Goal: Obtain resource: Download file/media

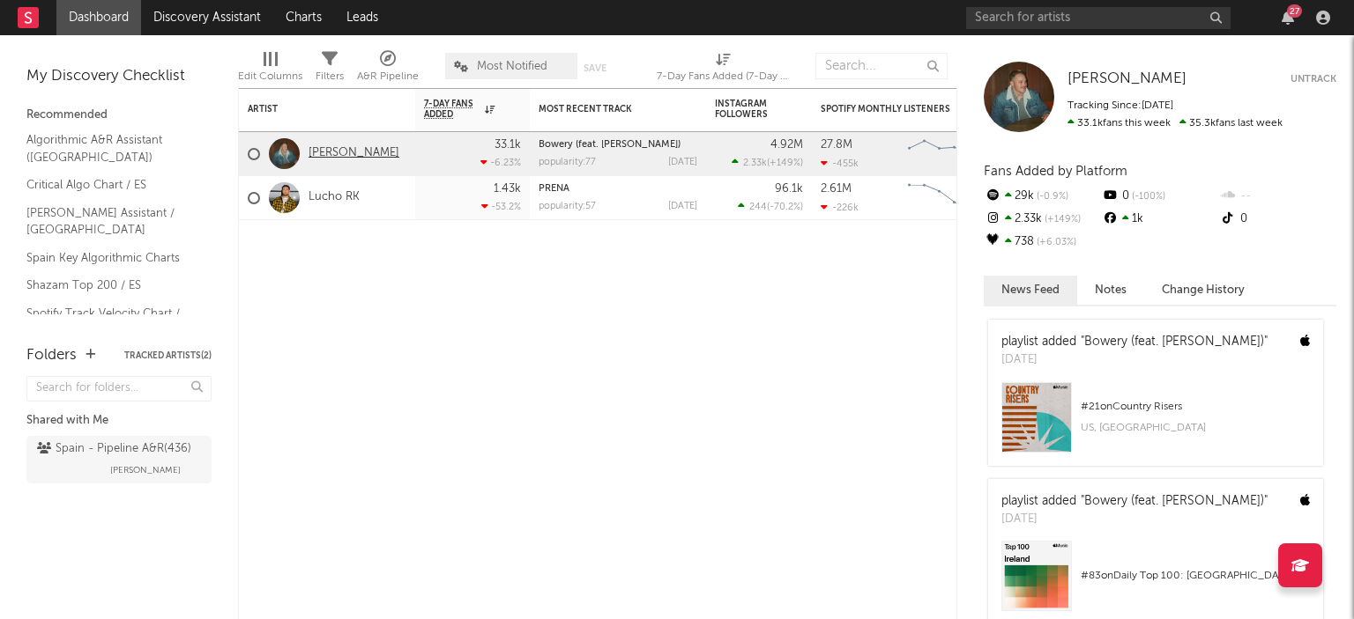
click at [342, 153] on link "[PERSON_NAME]" at bounding box center [353, 153] width 91 height 15
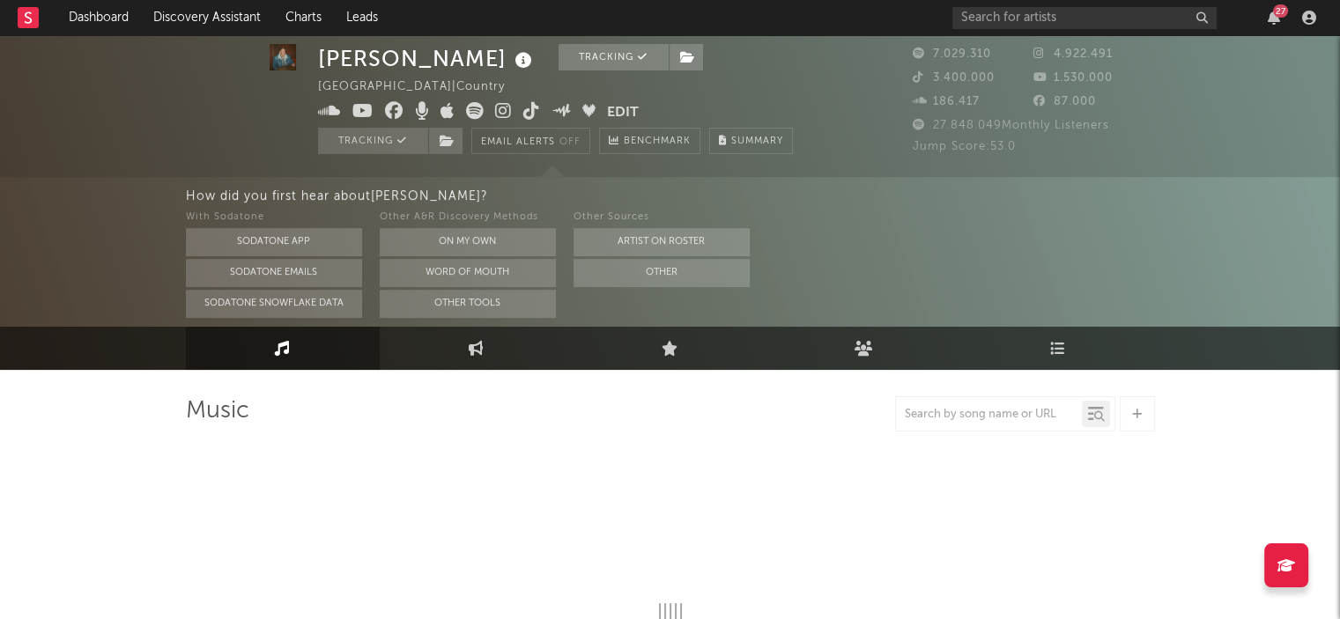
scroll to position [264, 0]
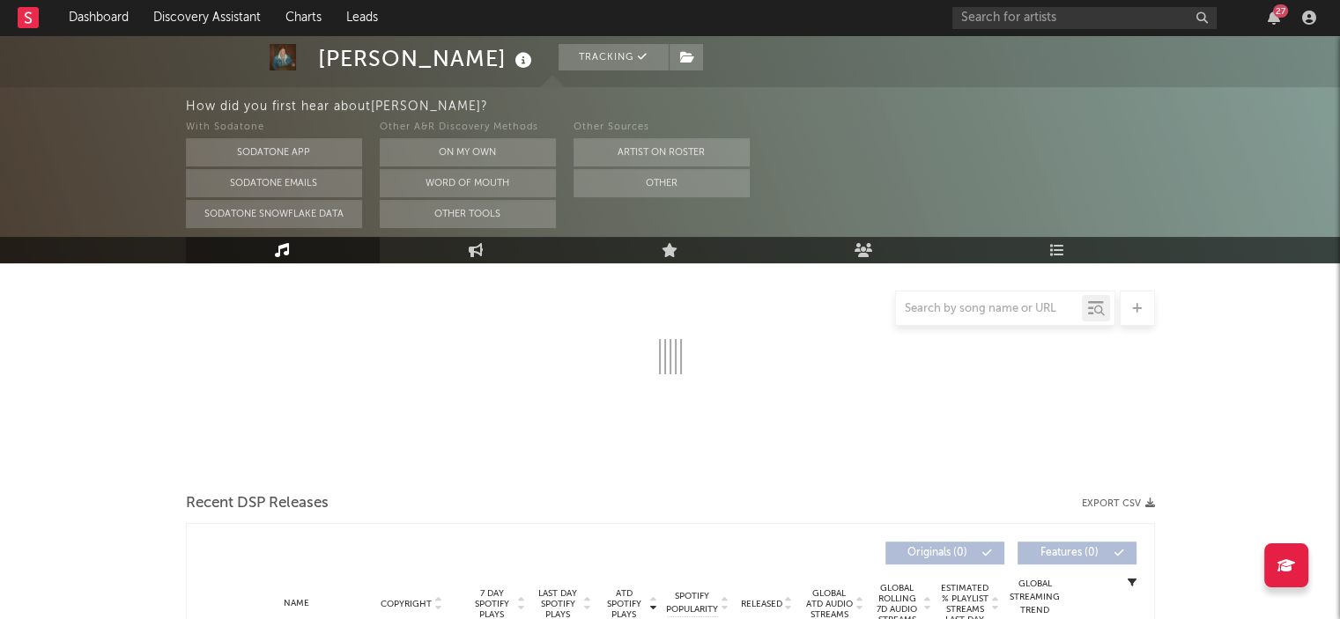
select select "6m"
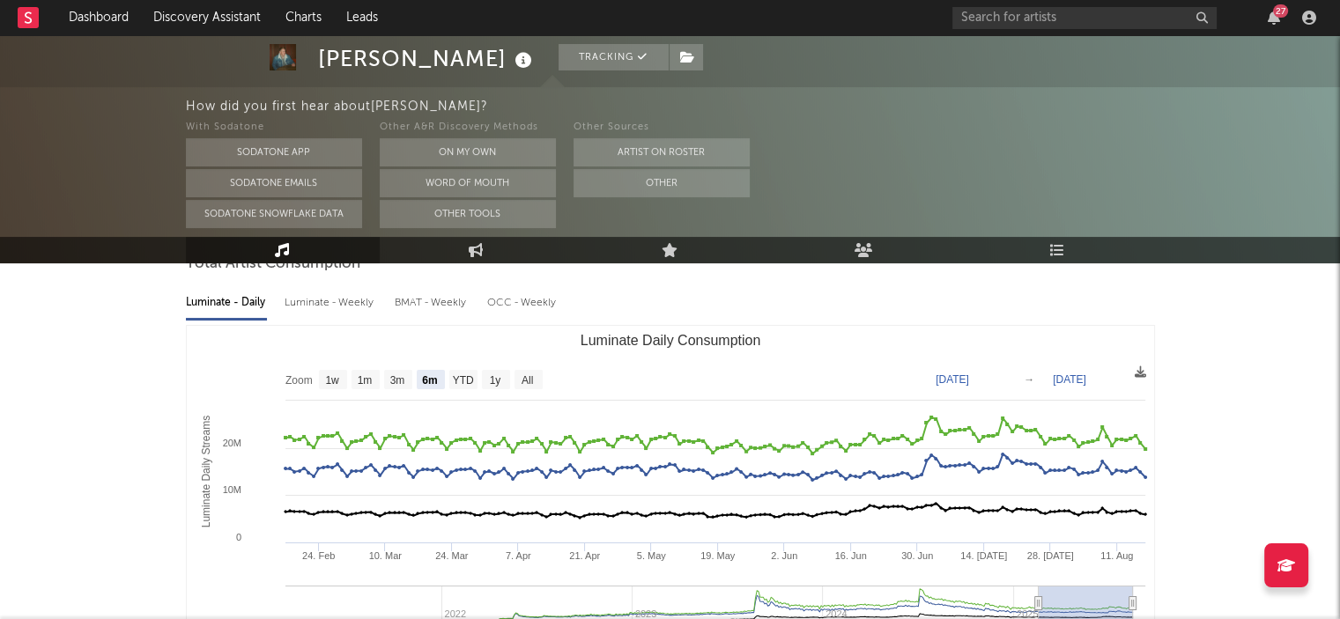
scroll to position [88, 0]
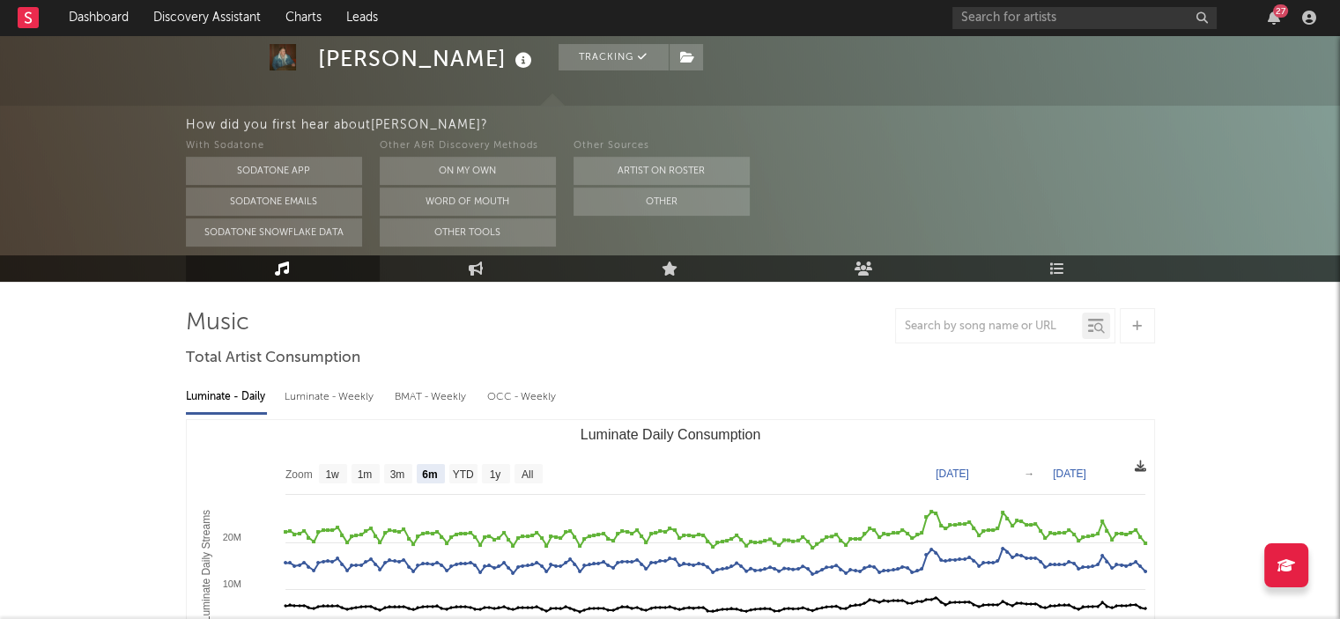
click at [1143, 466] on icon at bounding box center [1140, 466] width 11 height 11
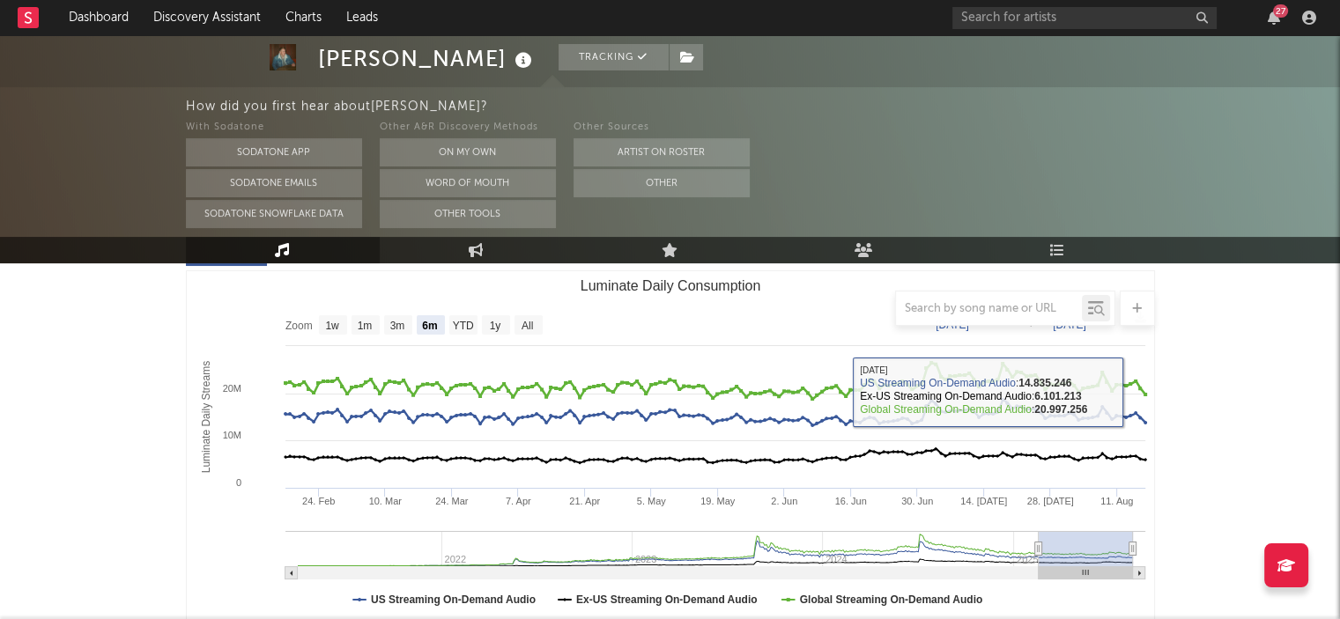
scroll to position [0, 0]
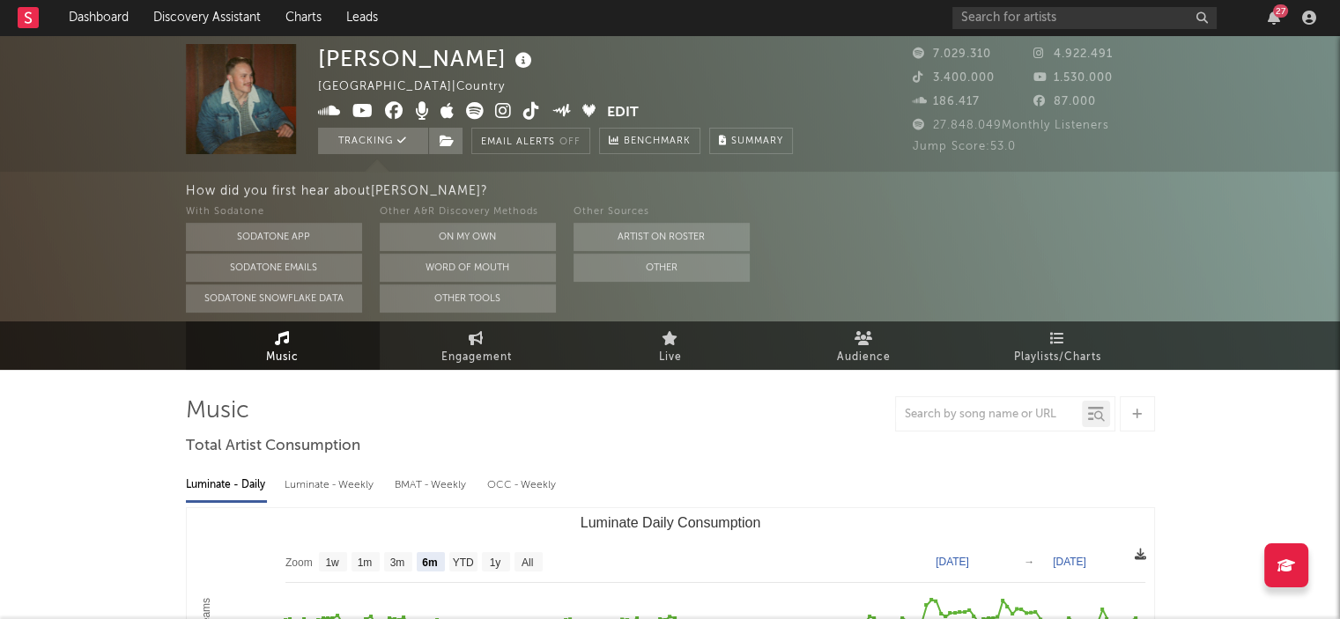
click at [1138, 549] on icon at bounding box center [1140, 554] width 11 height 11
click at [1145, 554] on icon at bounding box center [1140, 554] width 11 height 11
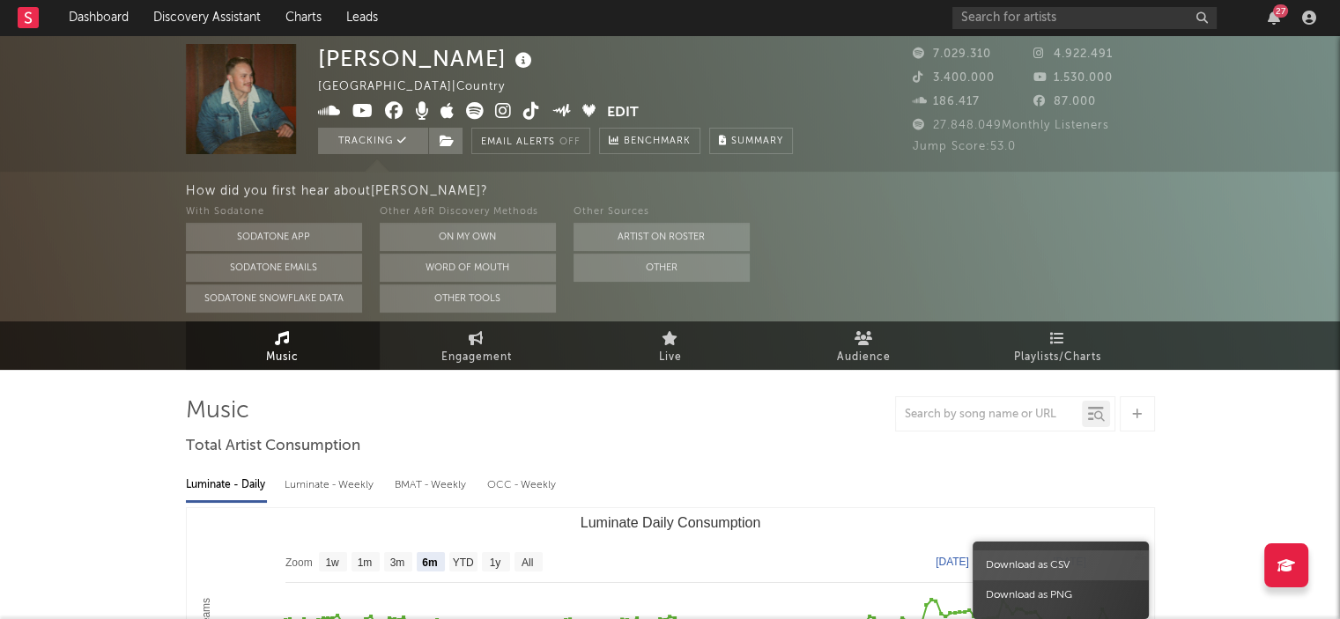
click at [1100, 566] on span "Download as CSV" at bounding box center [1061, 566] width 176 height 30
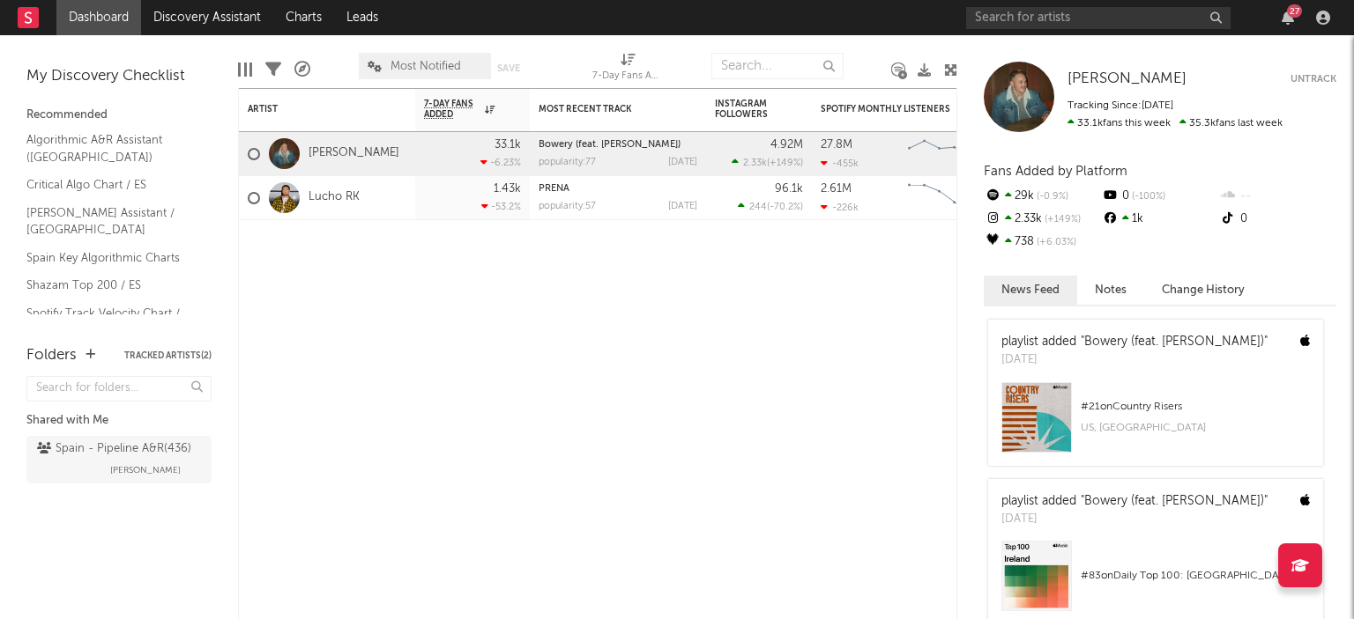
click at [1047, 3] on div "27" at bounding box center [1151, 17] width 370 height 35
click at [1047, 11] on input "text" at bounding box center [1098, 18] width 264 height 22
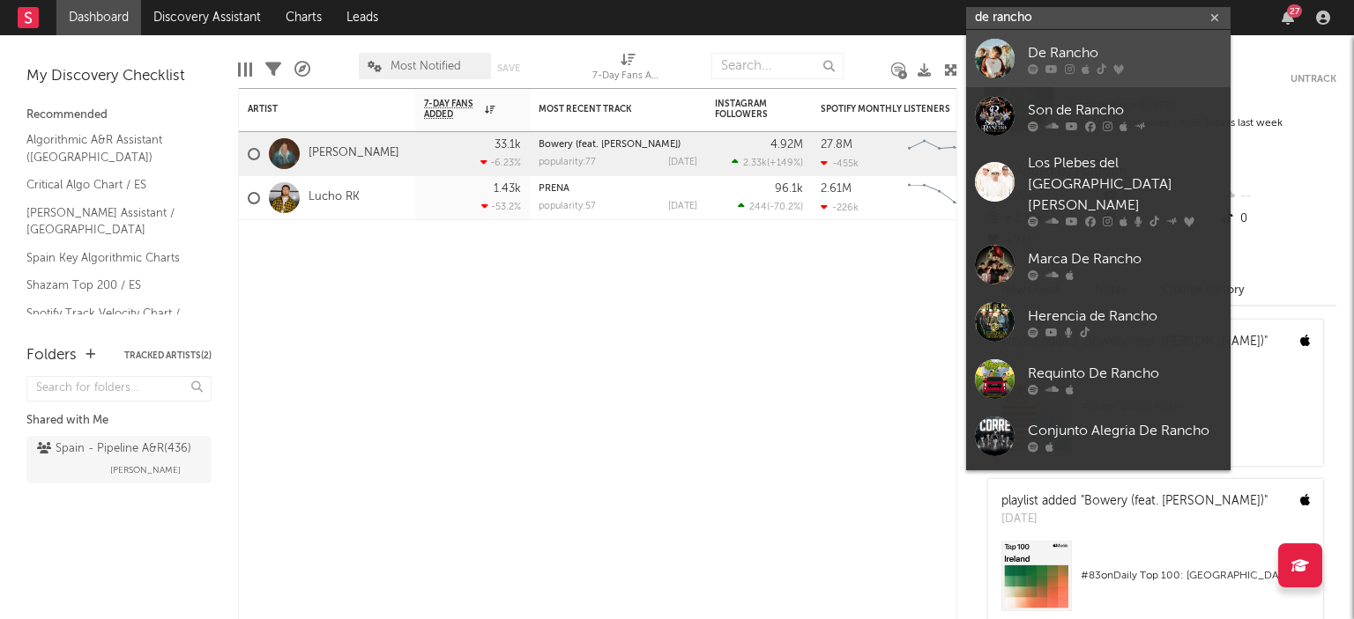
type input "de rancho"
click at [1076, 41] on link "De Rancho" at bounding box center [1098, 58] width 264 height 57
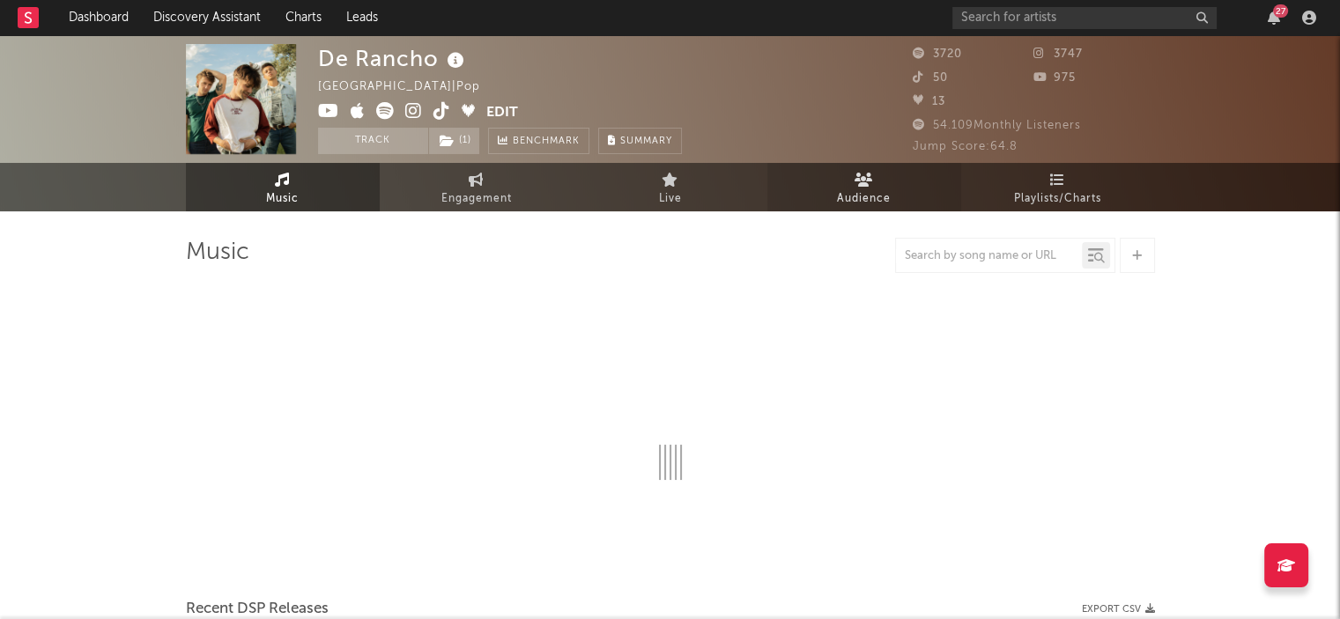
select select "6m"
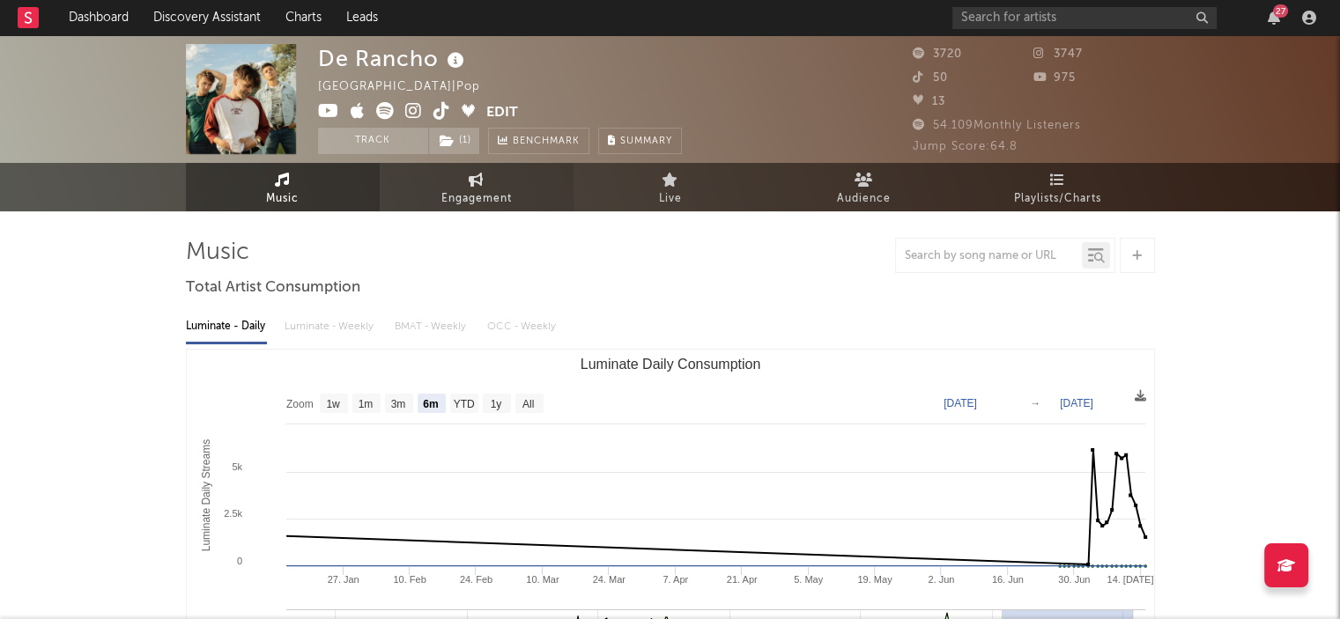
click at [479, 182] on icon at bounding box center [476, 180] width 15 height 14
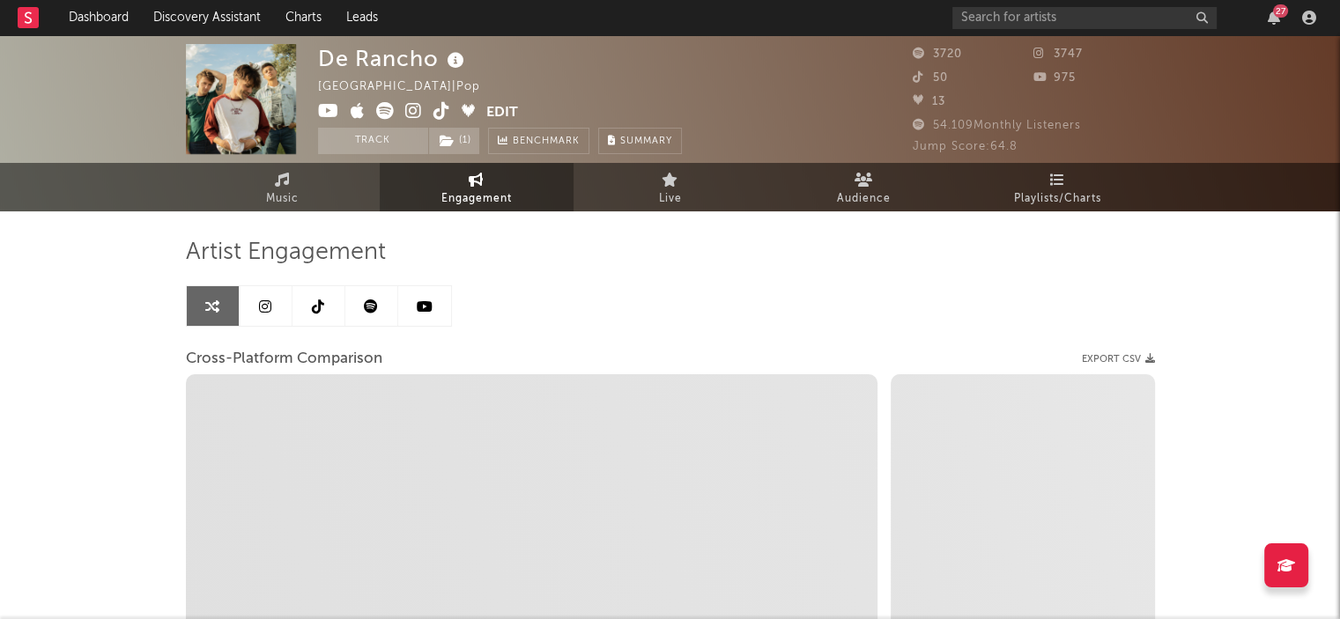
select select "1w"
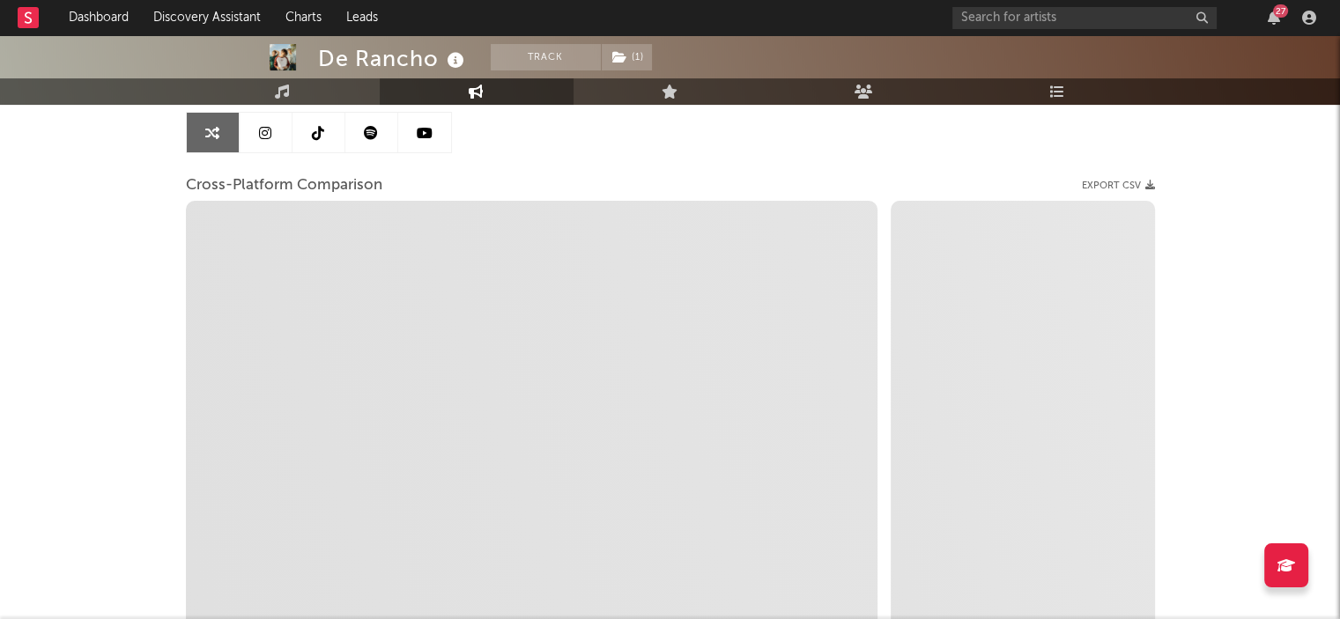
scroll to position [176, 0]
select select "1m"
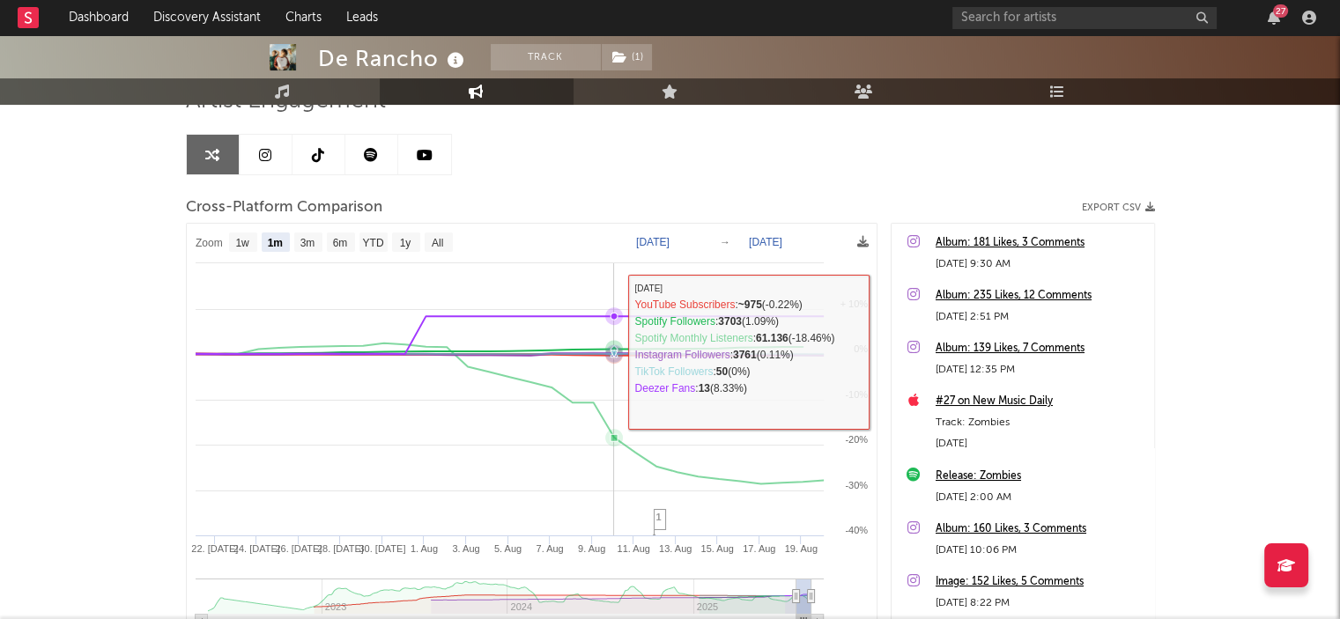
scroll to position [76, 0]
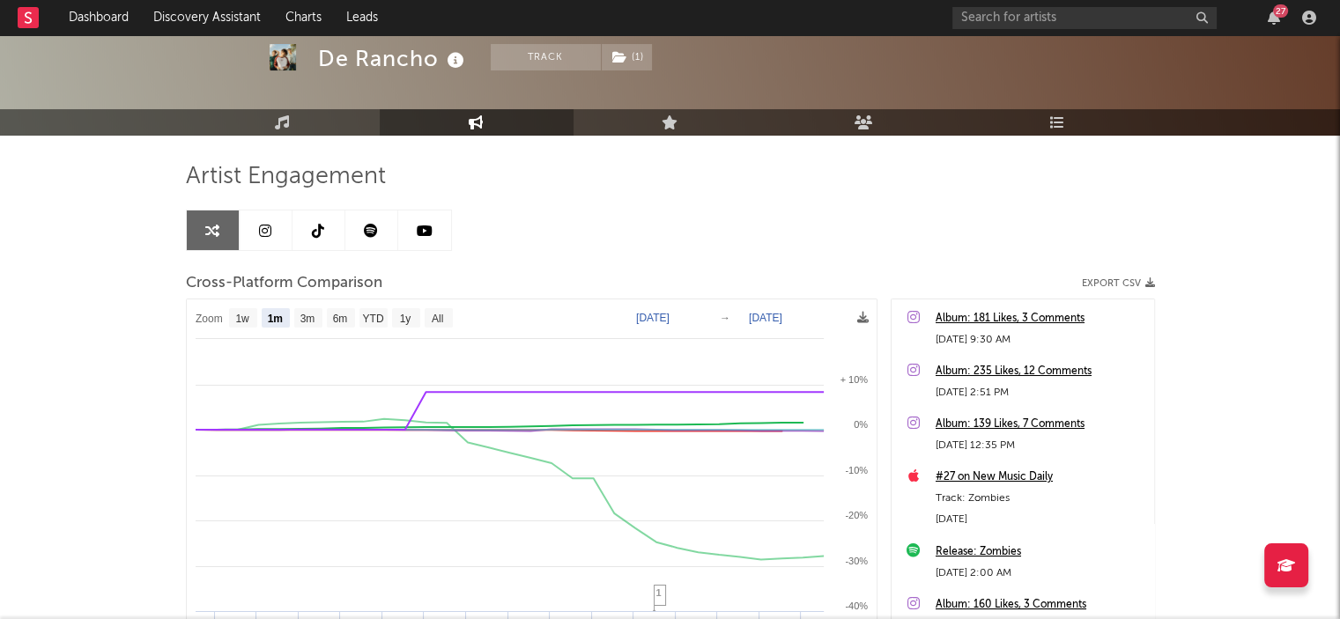
click at [871, 315] on rect at bounding box center [532, 530] width 690 height 461
click at [867, 316] on icon at bounding box center [862, 317] width 11 height 11
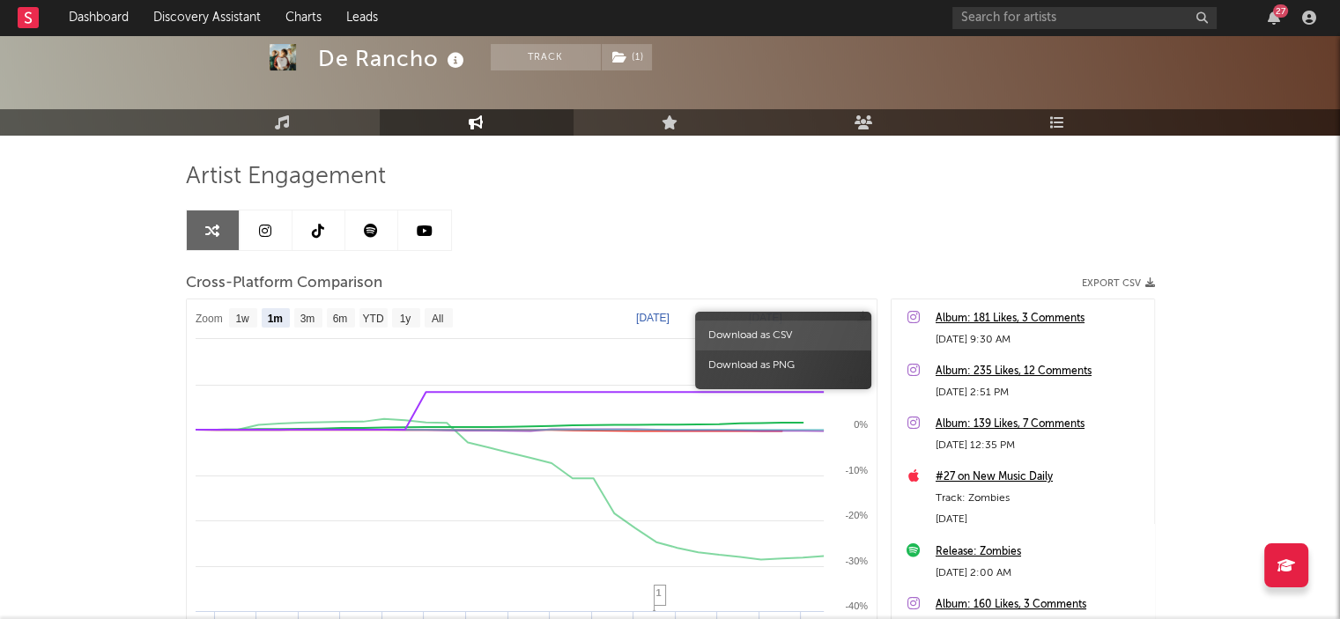
click at [811, 337] on span "Download as CSV" at bounding box center [783, 336] width 176 height 30
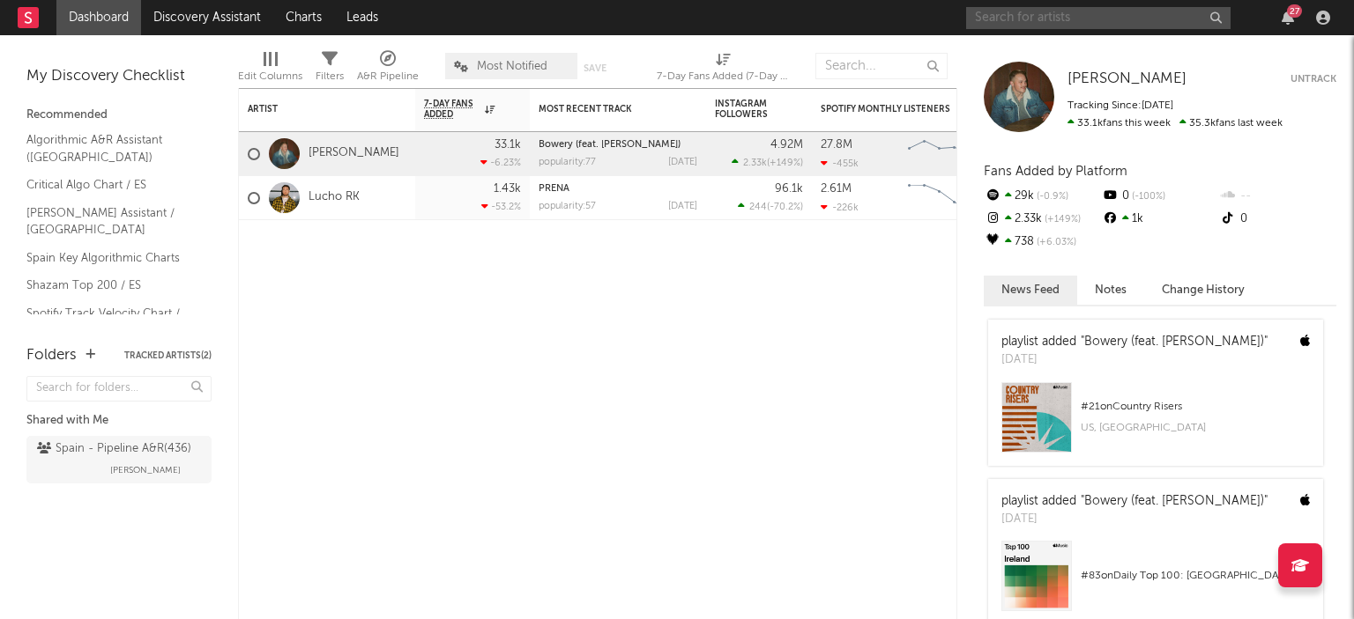
click at [1093, 20] on input "text" at bounding box center [1098, 18] width 264 height 22
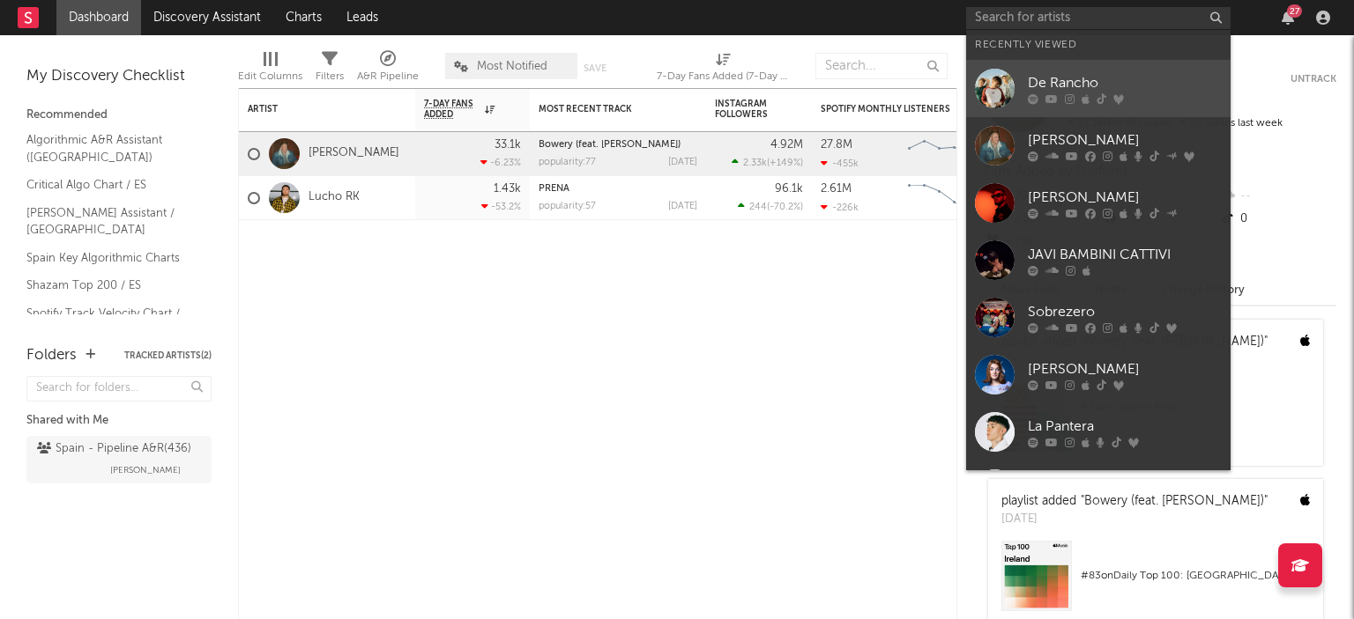
click at [1096, 73] on div "De Rancho" at bounding box center [1124, 82] width 194 height 21
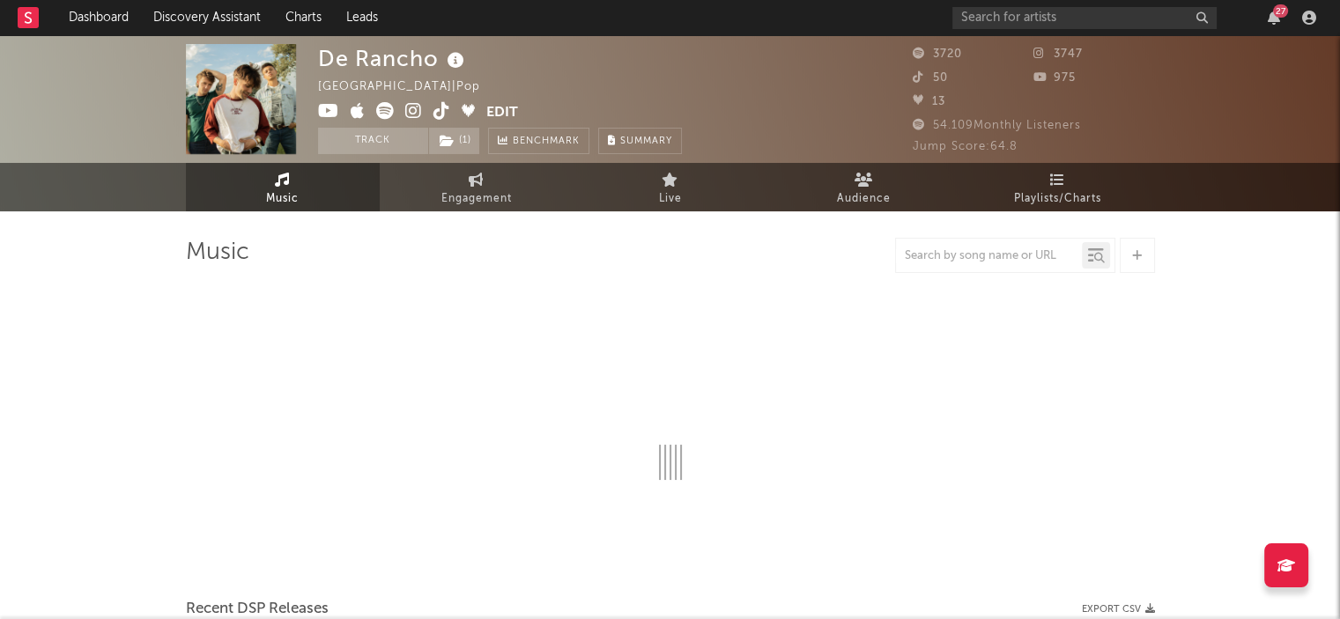
select select "6m"
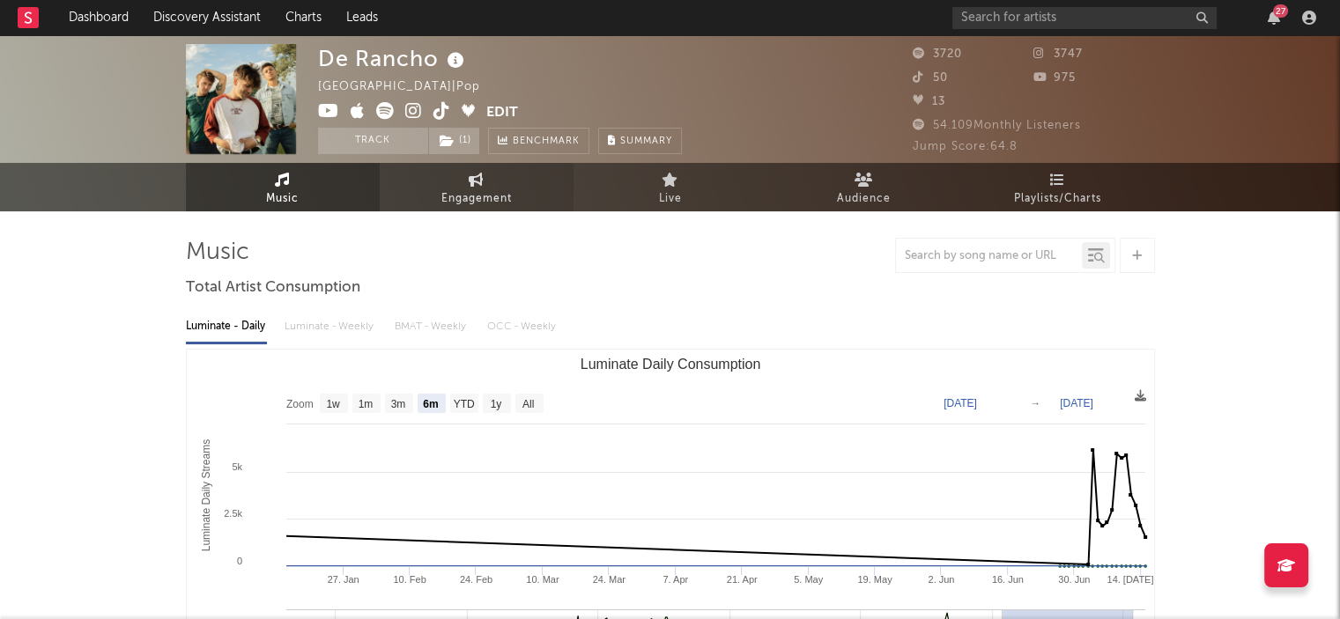
click at [487, 182] on link "Engagement" at bounding box center [477, 187] width 194 height 48
select select "1w"
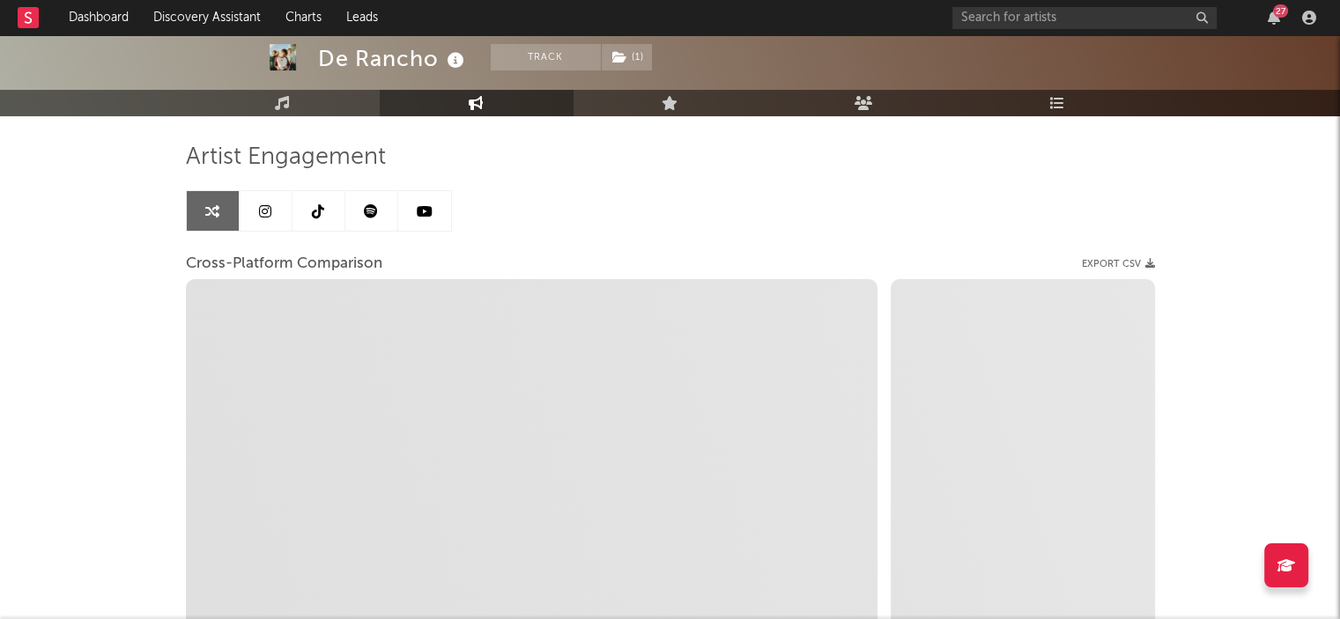
scroll to position [88, 0]
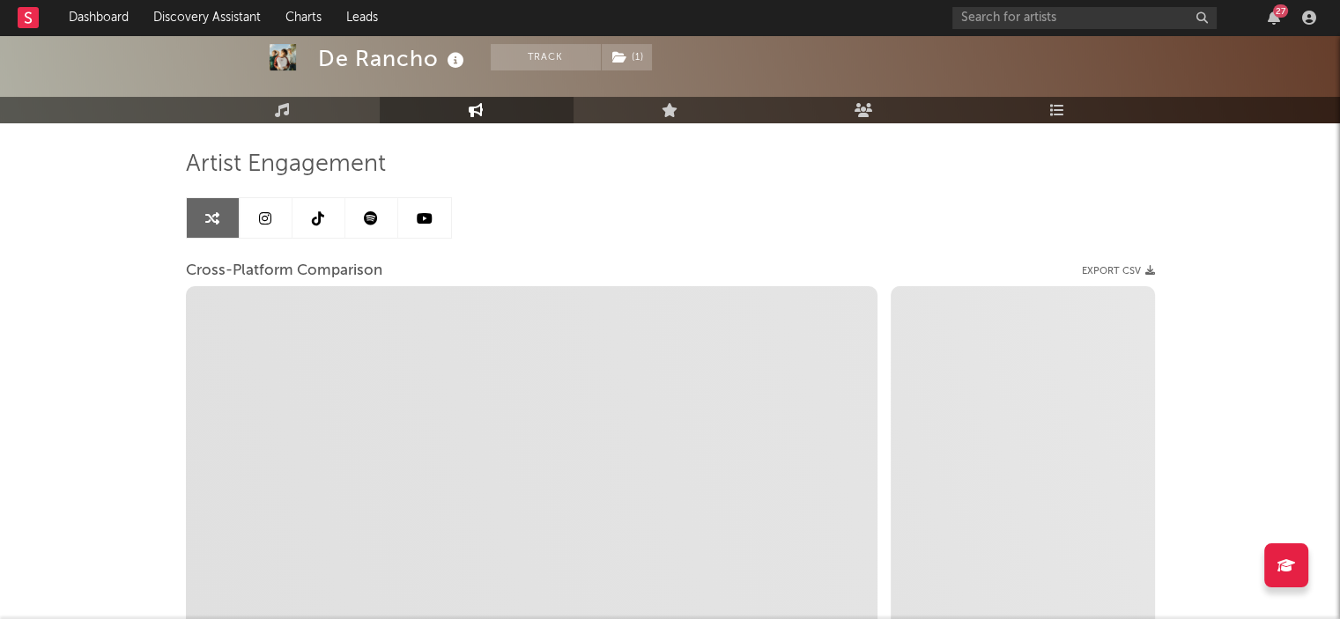
select select "1m"
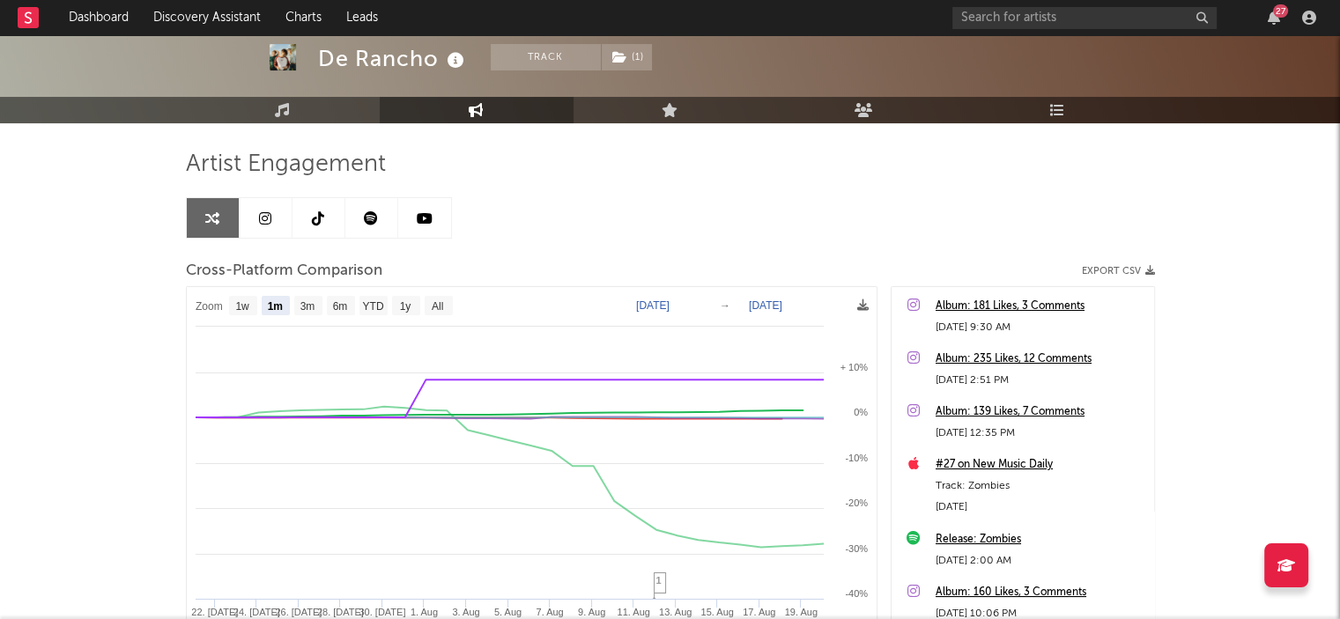
click at [1141, 274] on button "Export CSV" at bounding box center [1118, 271] width 73 height 11
